Goal: Information Seeking & Learning: Learn about a topic

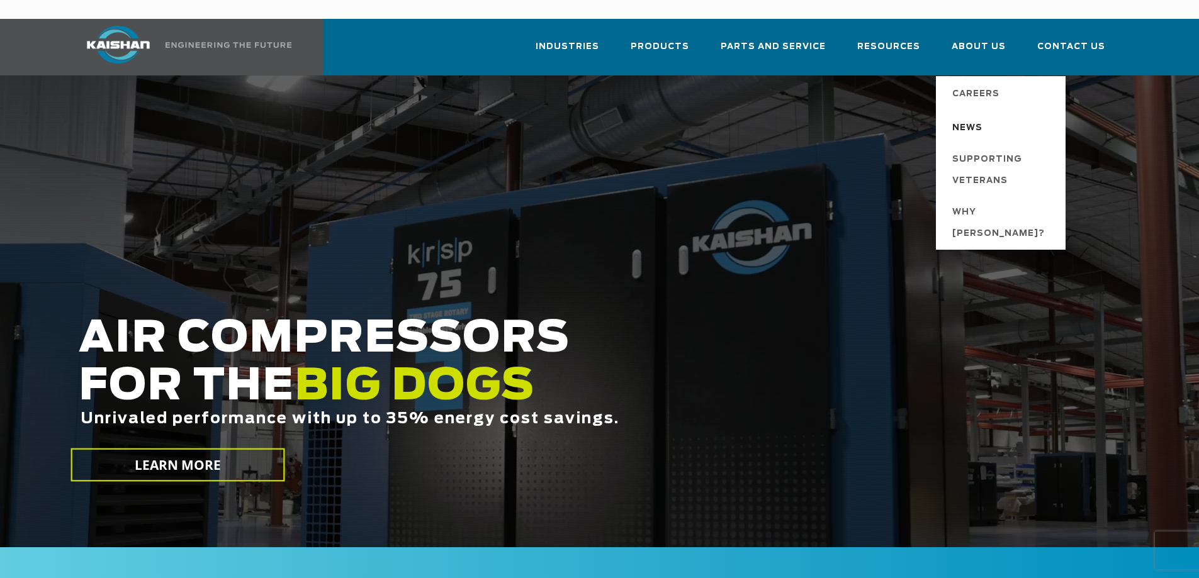
click at [977, 118] on span "News" at bounding box center [967, 128] width 30 height 21
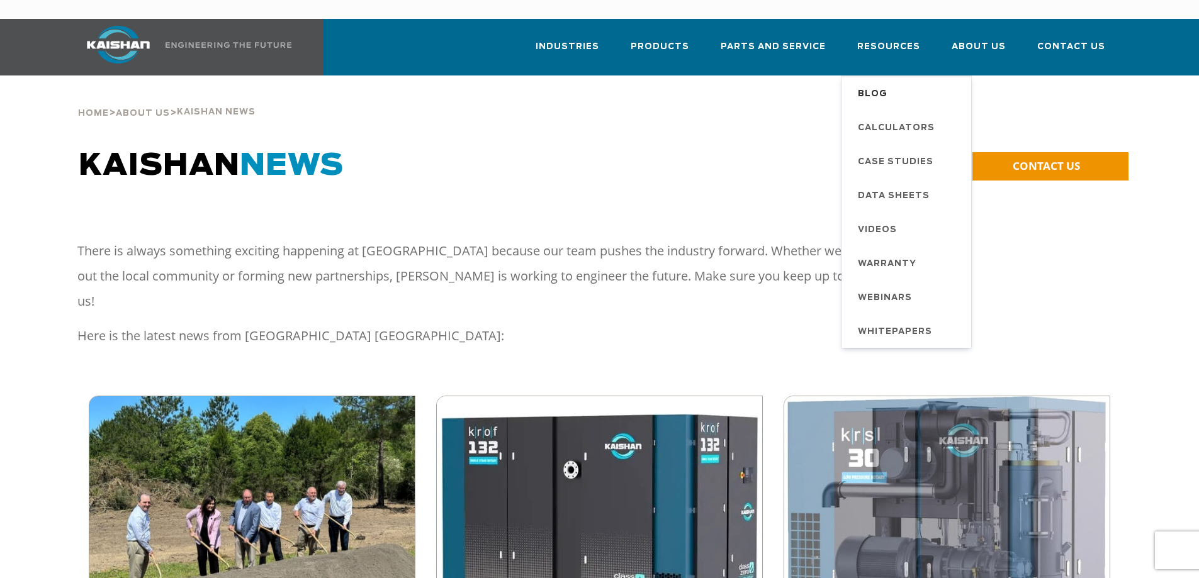
click at [876, 84] on span "Blog" at bounding box center [873, 94] width 30 height 21
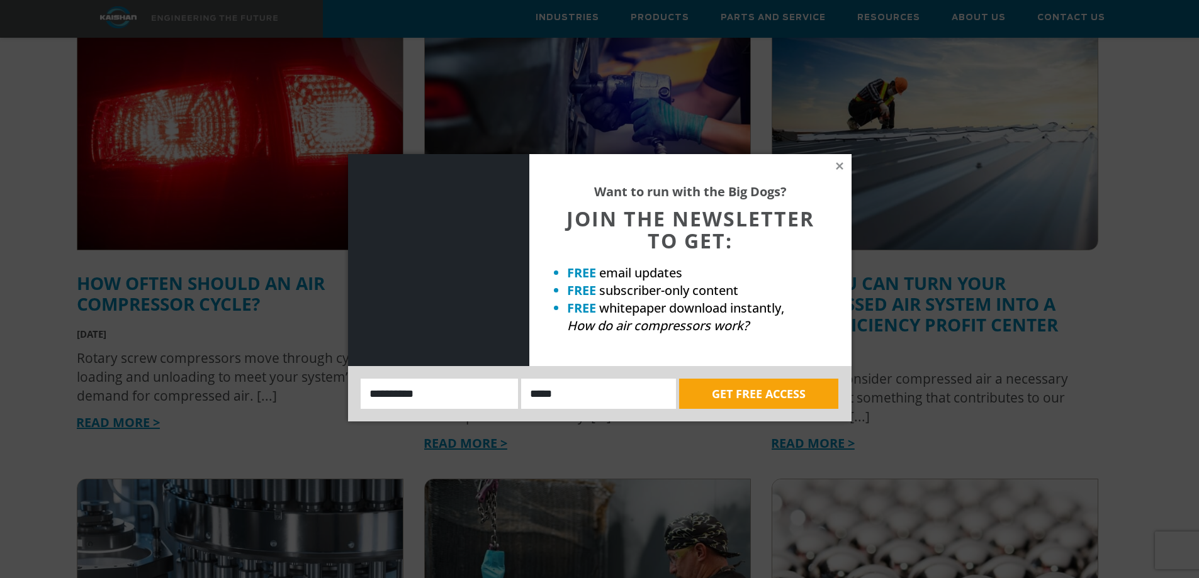
scroll to position [930, 0]
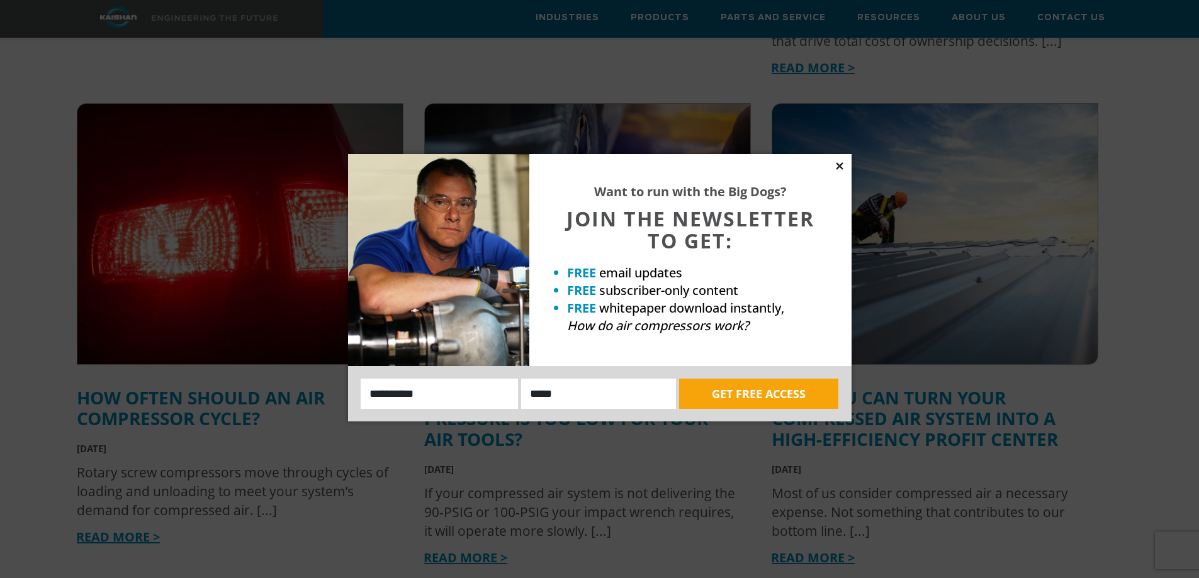
click at [842, 161] on icon at bounding box center [839, 166] width 11 height 11
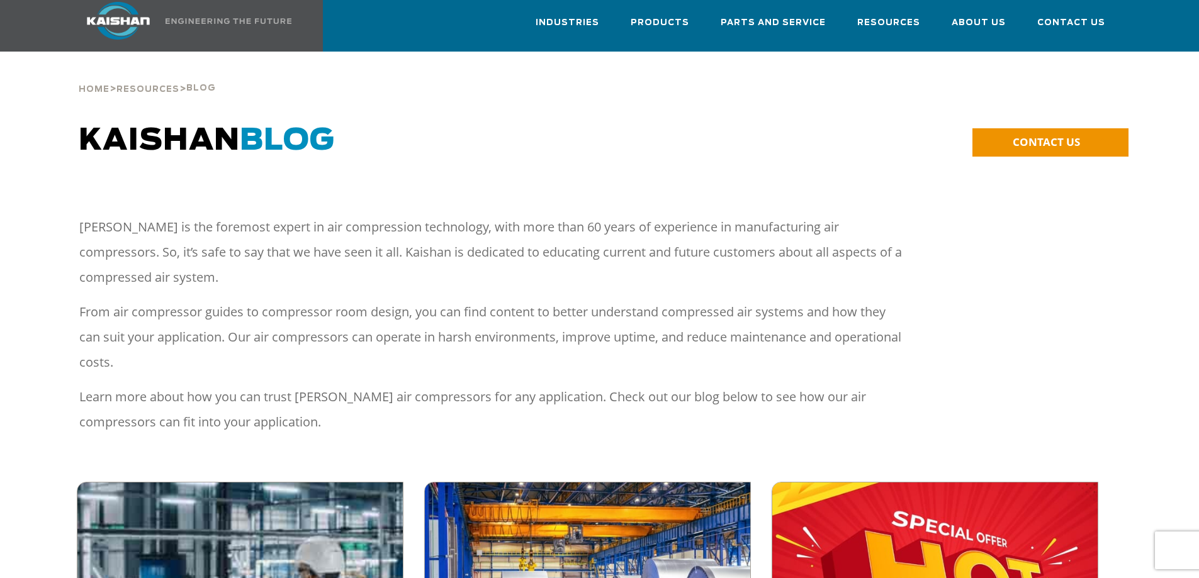
scroll to position [0, 0]
